Goal: Complete application form

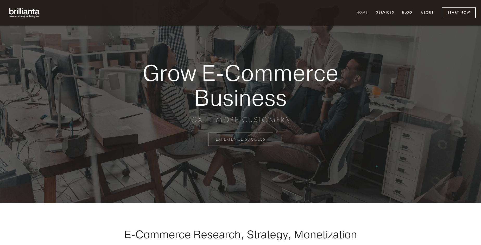
scroll to position [1366, 0]
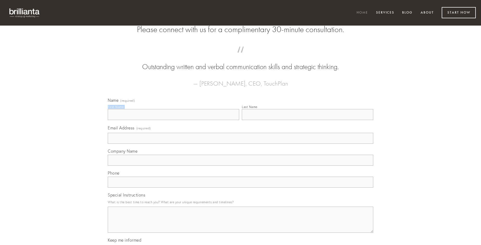
type input "[PERSON_NAME]"
click at [308, 120] on input "Last Name" at bounding box center [308, 114] width 132 height 11
type input "[PERSON_NAME]"
click at [241, 144] on input "Email Address (required)" at bounding box center [241, 138] width 266 height 11
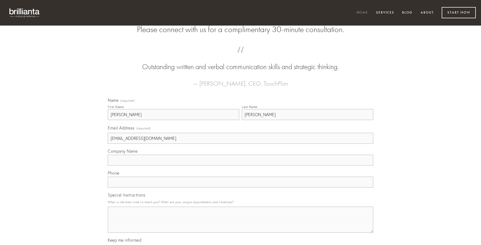
type input "[EMAIL_ADDRESS][DOMAIN_NAME]"
click at [241, 165] on input "Company Name" at bounding box center [241, 159] width 266 height 11
type input "speculum"
click at [241, 187] on input "text" at bounding box center [241, 181] width 266 height 11
click at [241, 224] on textarea "Special Instructions" at bounding box center [241, 219] width 266 height 26
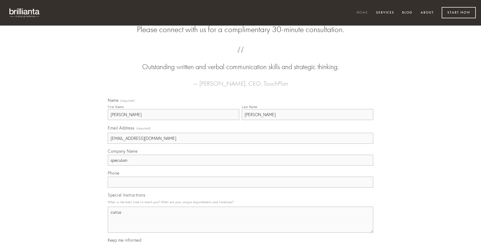
type textarea "currus"
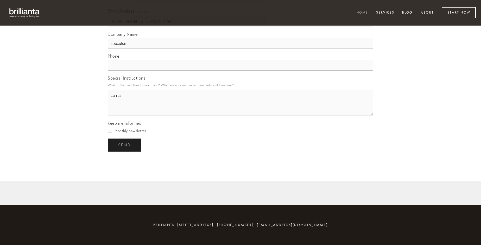
click at [125, 145] on span "send" at bounding box center [124, 145] width 13 height 5
